Goal: Task Accomplishment & Management: Complete application form

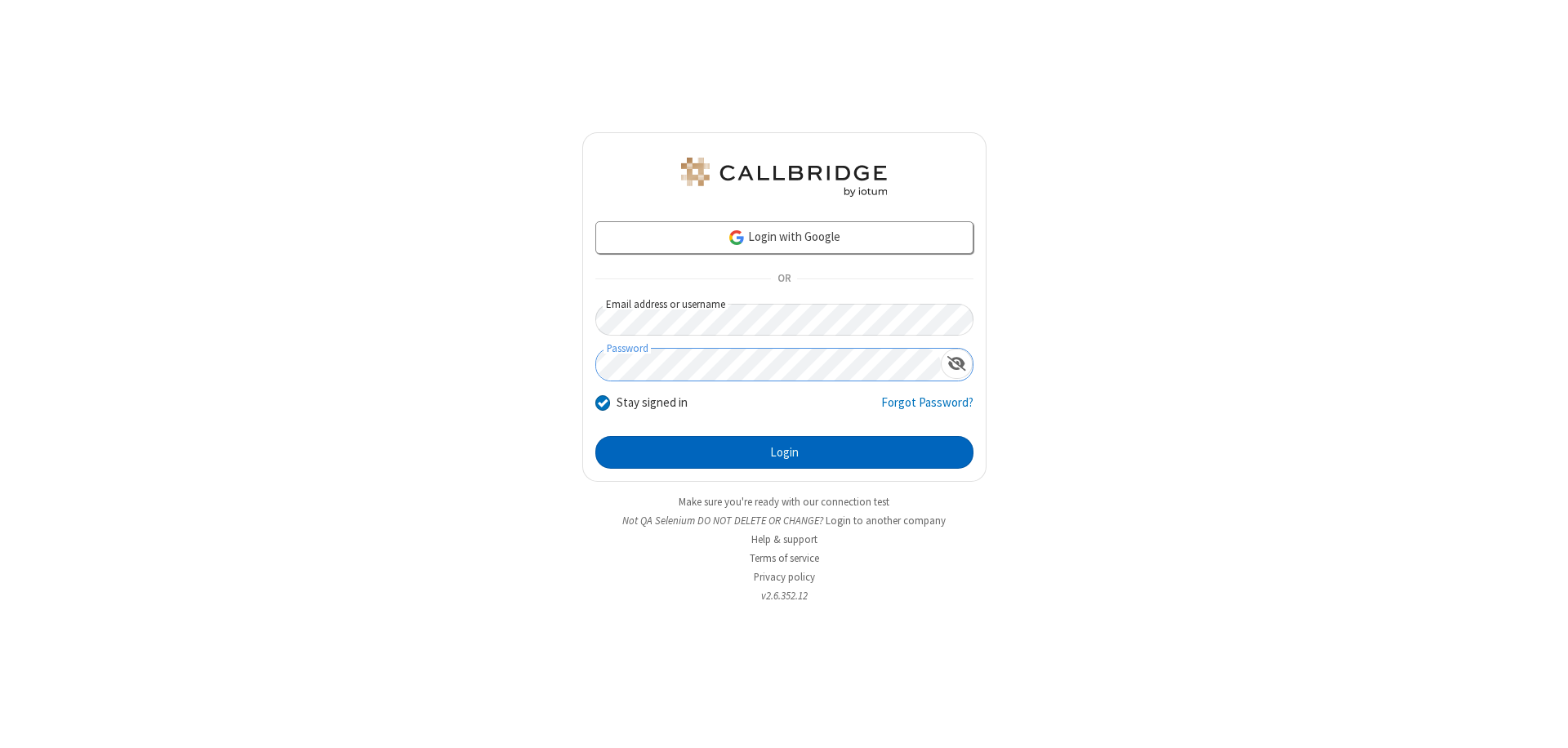
click at [784, 452] on button "Login" at bounding box center [784, 451] width 378 height 32
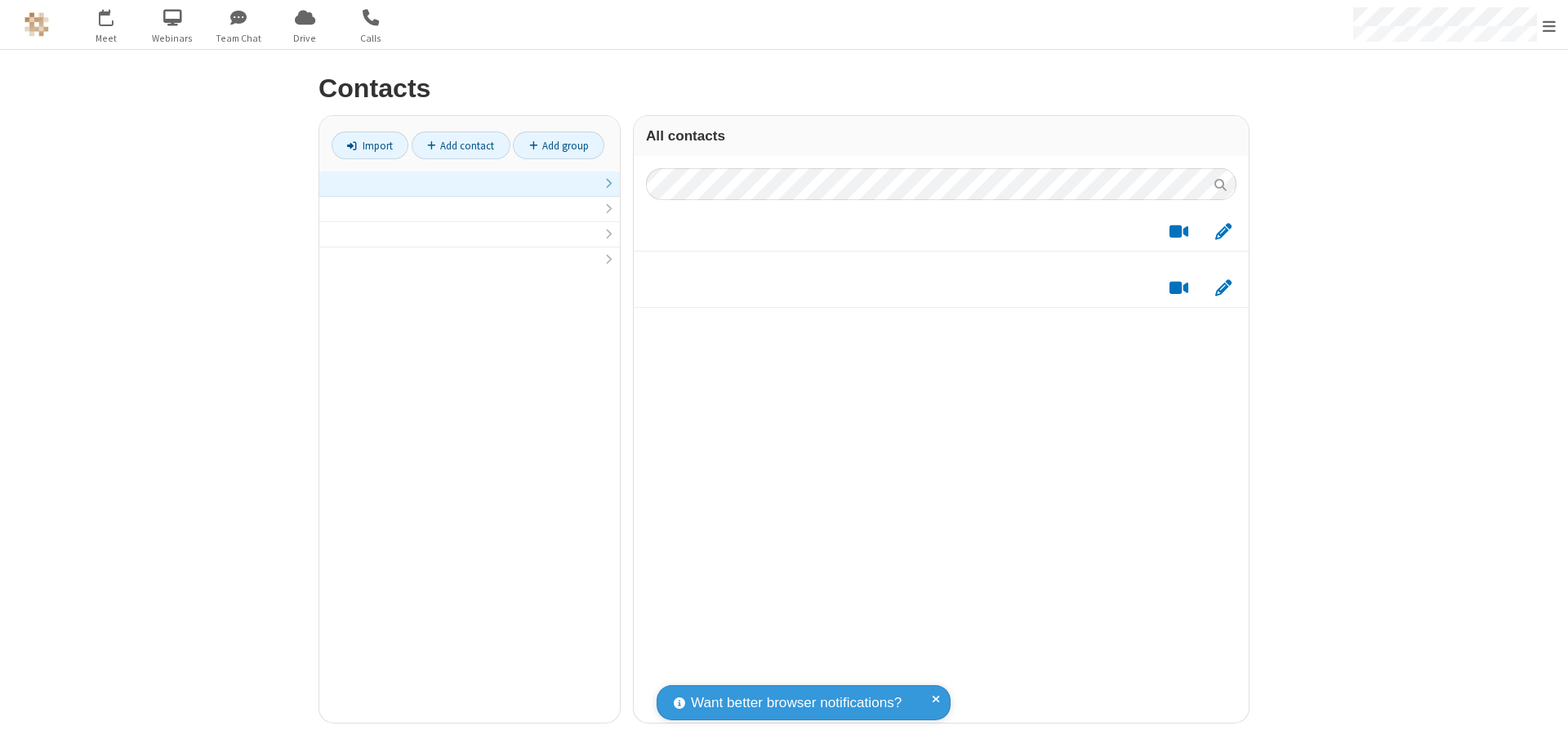
click at [469, 193] on link at bounding box center [469, 184] width 300 height 25
click at [461, 146] on link "Add contact" at bounding box center [461, 146] width 99 height 28
